Goal: Find specific page/section

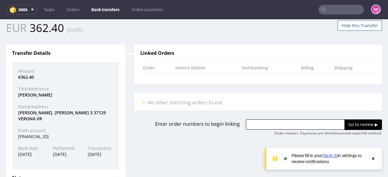
scroll to position [2, 0]
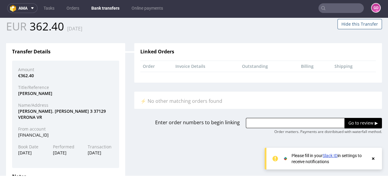
click at [331, 11] on input "text" at bounding box center [340, 8] width 45 height 10
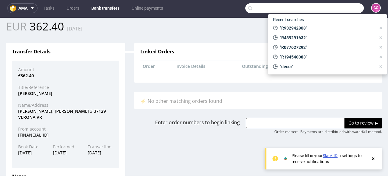
paste input "R989686736"
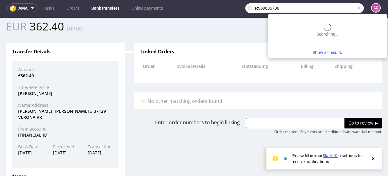
type input "R989686736"
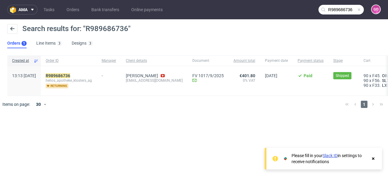
click at [66, 73] on div "R989686736 helios_apotheke_klosters_ag returning" at bounding box center [69, 81] width 56 height 30
click at [70, 73] on mark "R989686736" at bounding box center [58, 75] width 24 height 5
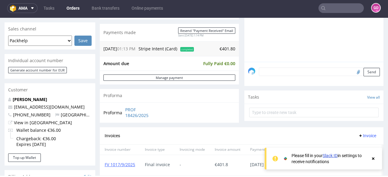
scroll to position [145, 0]
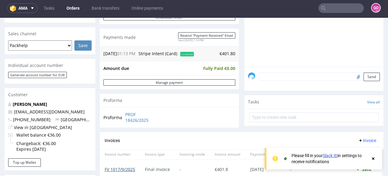
click at [129, 167] on link "FV 1017/9/2025" at bounding box center [120, 170] width 31 height 6
click at [327, 9] on input "text" at bounding box center [340, 8] width 45 height 10
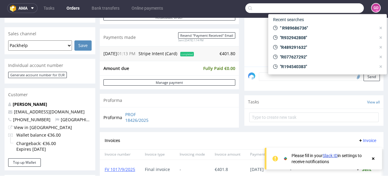
paste input "R989686736"
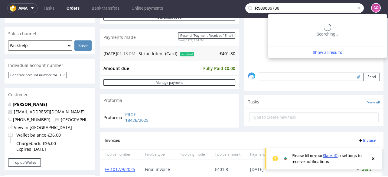
type input "R989686736"
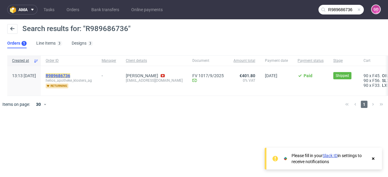
click at [70, 75] on mark "R989686736" at bounding box center [58, 75] width 24 height 5
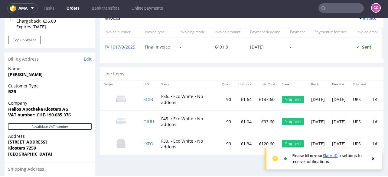
scroll to position [242, 0]
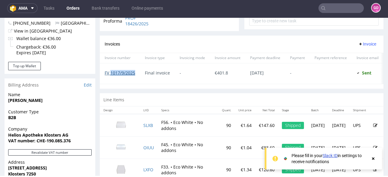
drag, startPoint x: 139, startPoint y: 72, endPoint x: 110, endPoint y: 74, distance: 29.1
click at [110, 74] on div "FV 1017/9/2025" at bounding box center [120, 73] width 40 height 21
copy link "1017/9/2025"
